Goal: Find specific page/section: Find specific page/section

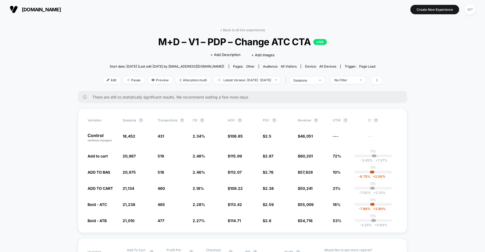
click at [41, 9] on span "[DOMAIN_NAME]" at bounding box center [41, 10] width 39 height 6
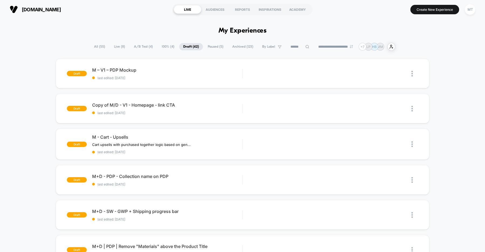
click at [33, 7] on span "[DOMAIN_NAME]" at bounding box center [41, 10] width 39 height 6
click at [61, 8] on span "[DOMAIN_NAME]" at bounding box center [41, 10] width 39 height 6
click at [54, 5] on section "[DOMAIN_NAME]" at bounding box center [85, 9] width 154 height 13
click at [139, 47] on span "A/B Test ( 4 )" at bounding box center [143, 46] width 27 height 7
